Goal: Find contact information: Find contact information

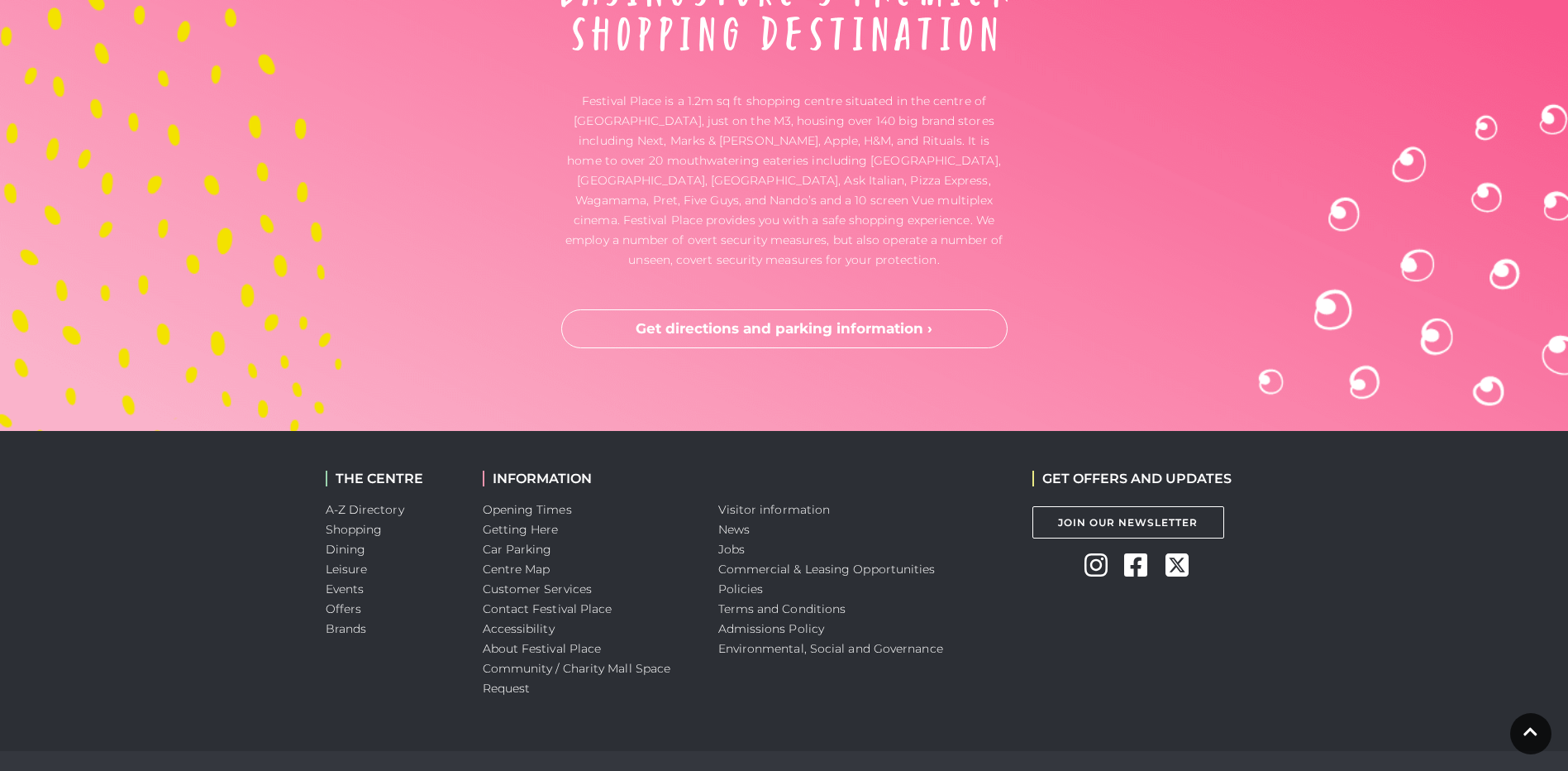
scroll to position [5509, 0]
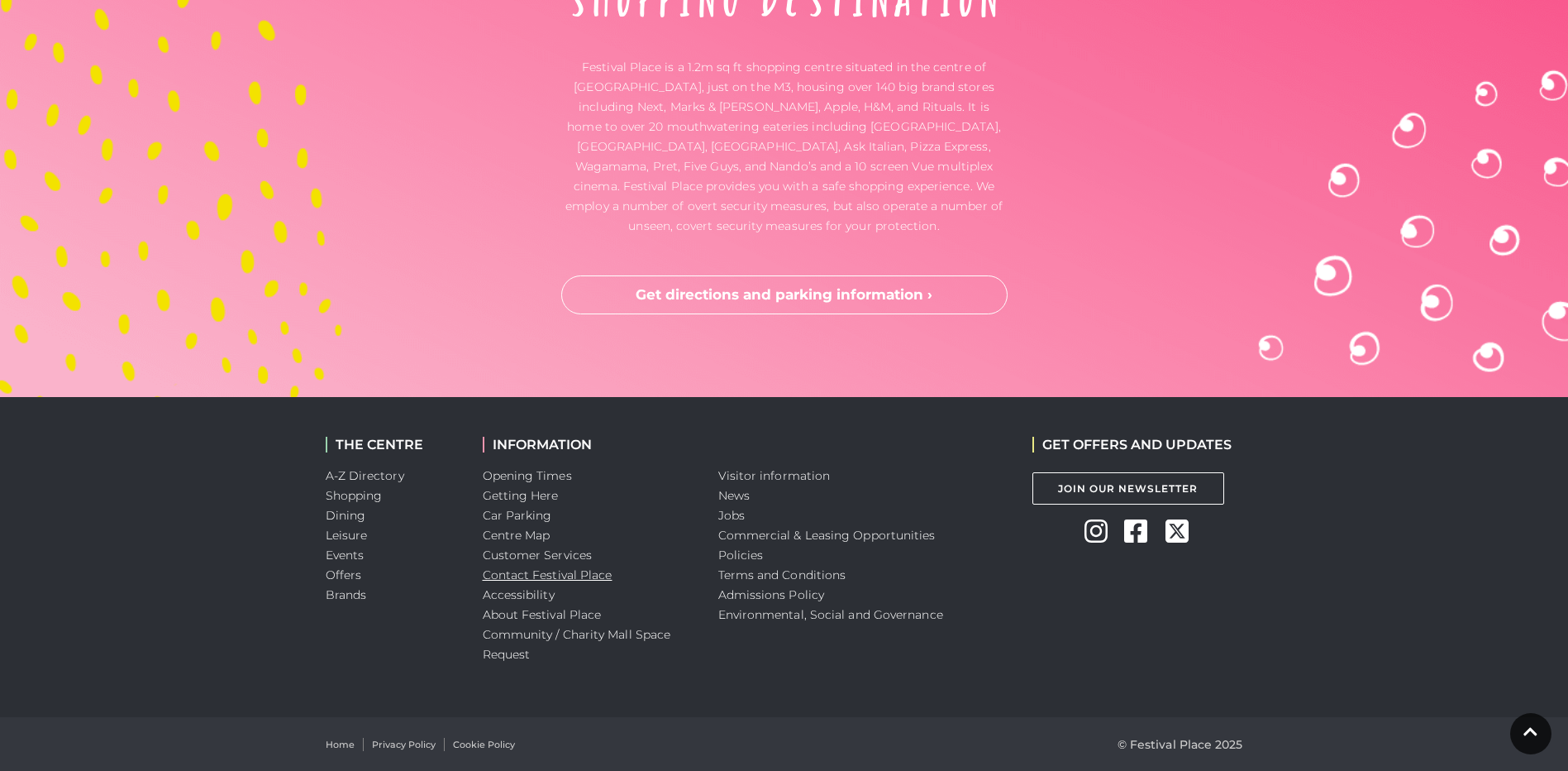
click at [561, 575] on link "Contact Festival Place" at bounding box center [548, 575] width 130 height 15
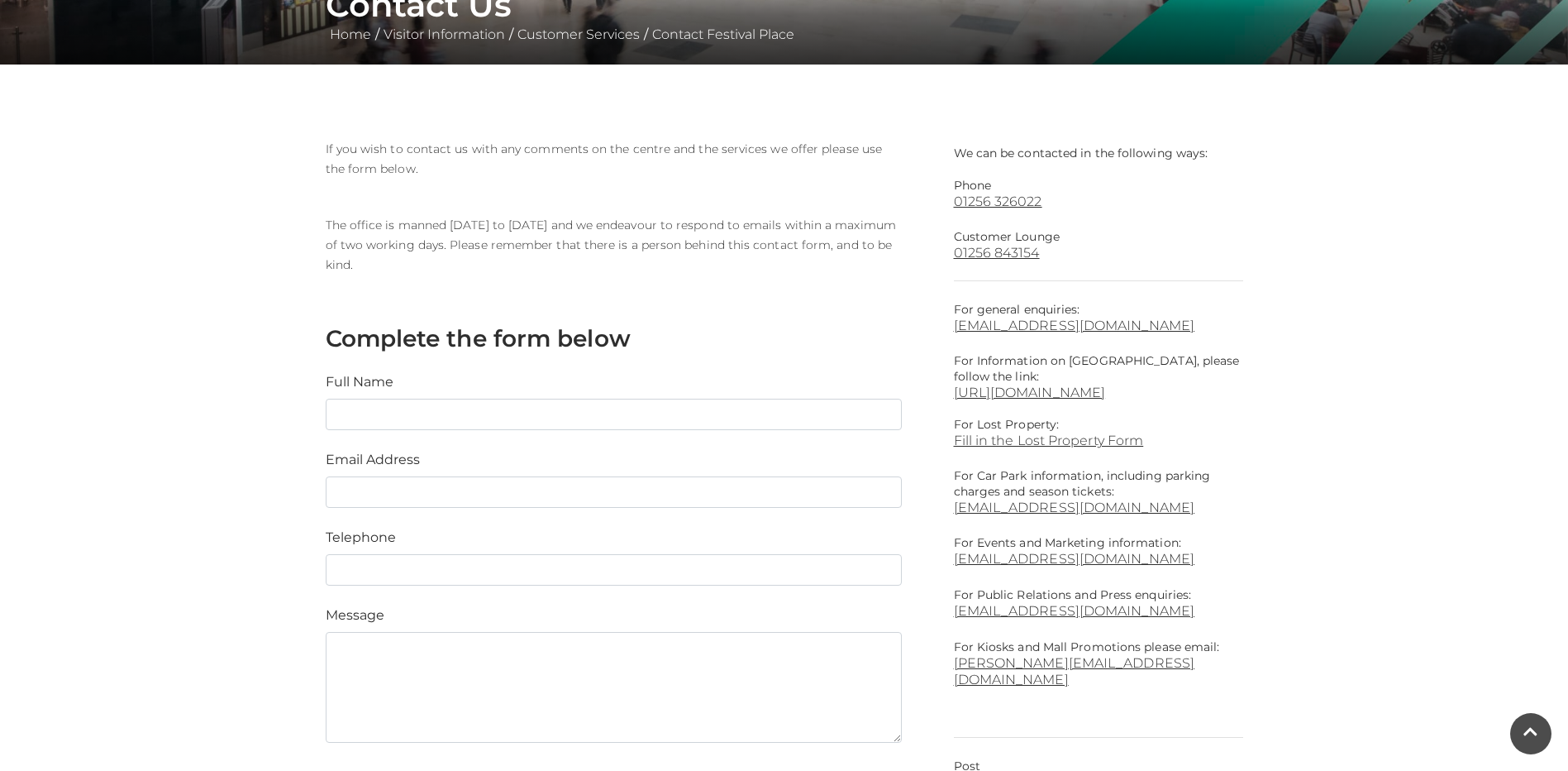
scroll to position [341, 0]
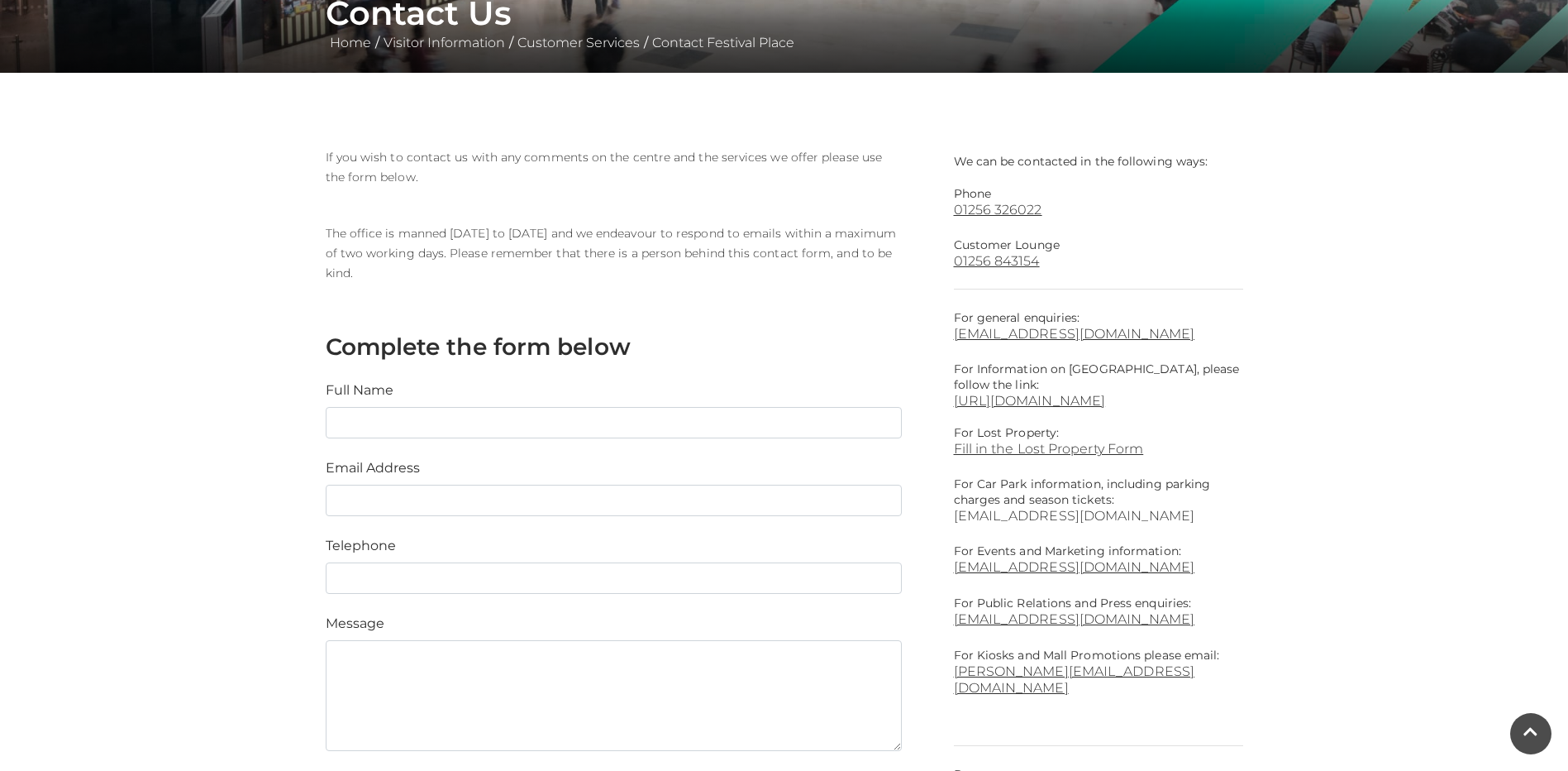
click at [1115, 518] on link "parking@festivalplace.co.uk" at bounding box center [1099, 516] width 290 height 15
click at [1042, 331] on link "info@festivalplace.co.uk" at bounding box center [1099, 334] width 290 height 15
